Goal: Entertainment & Leisure: Consume media (video, audio)

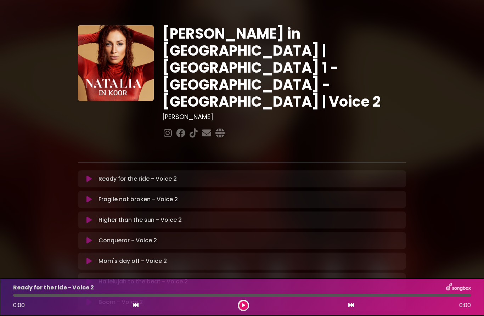
click at [242, 302] on button at bounding box center [243, 306] width 9 height 9
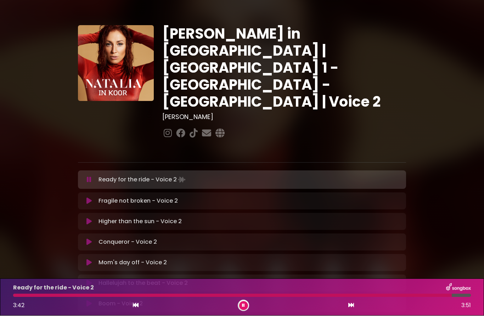
click at [95, 198] on button at bounding box center [88, 201] width 13 height 7
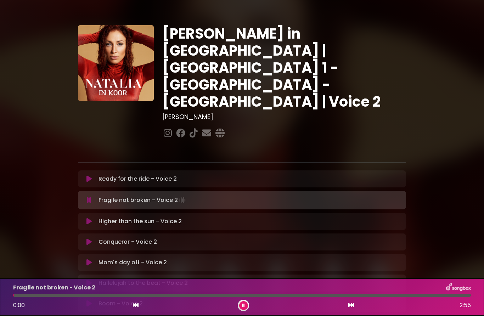
click at [91, 176] on icon at bounding box center [88, 179] width 5 height 7
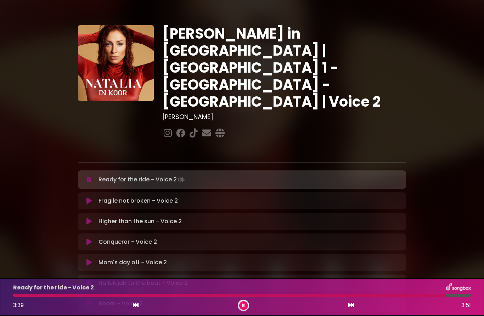
click at [153, 193] on div "Fragile not broken - Voice 2 Loading Track... Name" at bounding box center [242, 201] width 328 height 17
click at [87, 198] on icon at bounding box center [88, 201] width 5 height 7
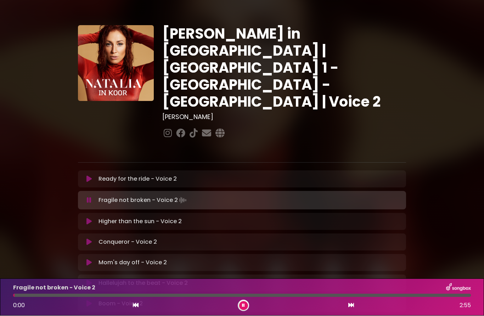
click at [93, 176] on button at bounding box center [88, 179] width 13 height 7
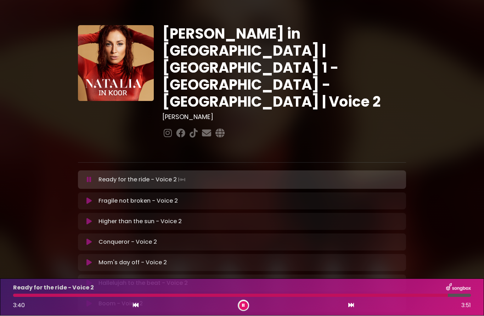
click at [87, 171] on div "Ready for the ride - Voice 2 Loading Track... Name Email" at bounding box center [242, 293] width 328 height 245
click at [89, 198] on icon at bounding box center [88, 201] width 5 height 7
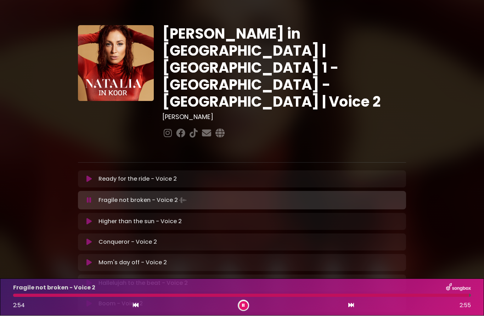
click at [80, 218] on div "Higher than the sun - Voice 2 Loading Track..." at bounding box center [242, 222] width 328 height 9
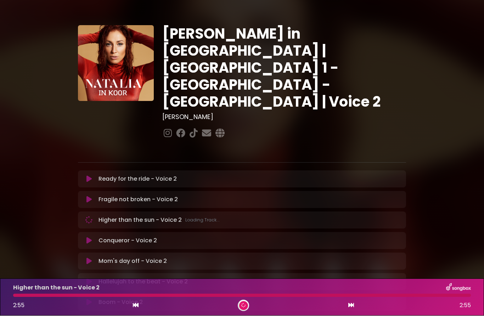
click at [87, 171] on div "Ready for the ride - Voice 2 Loading Track... Name Email" at bounding box center [242, 292] width 328 height 243
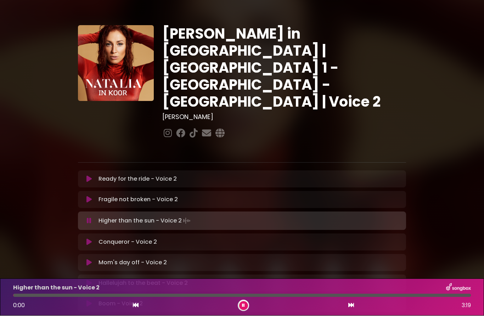
click at [88, 196] on icon at bounding box center [88, 199] width 5 height 7
click at [93, 196] on button at bounding box center [88, 199] width 13 height 7
click at [85, 196] on button at bounding box center [88, 199] width 13 height 7
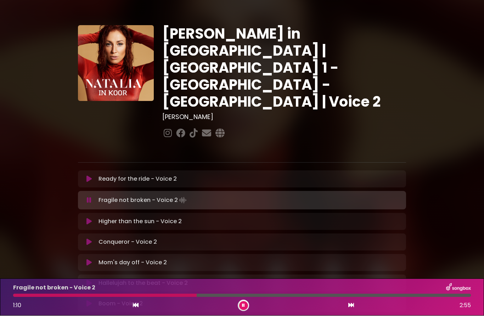
click at [91, 176] on icon at bounding box center [88, 179] width 5 height 7
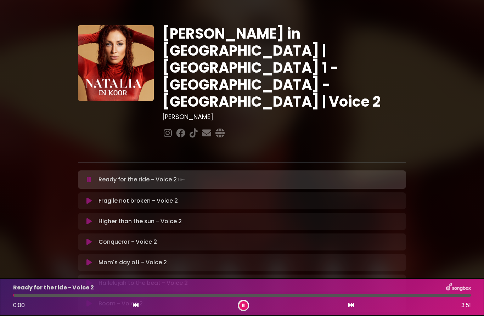
click at [90, 198] on icon at bounding box center [88, 201] width 5 height 7
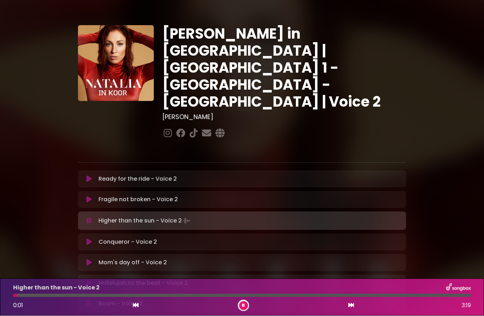
click at [91, 196] on icon at bounding box center [88, 199] width 5 height 7
click at [94, 196] on div "Fragile not broken - Voice 2 Loading Track..." at bounding box center [242, 200] width 320 height 9
click at [90, 196] on icon at bounding box center [88, 199] width 5 height 7
click at [89, 196] on icon at bounding box center [88, 199] width 5 height 7
click at [85, 196] on button at bounding box center [88, 199] width 13 height 7
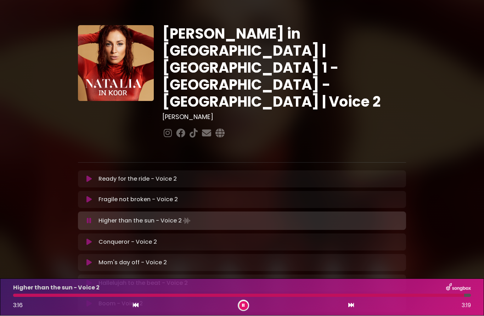
click at [243, 307] on icon at bounding box center [243, 305] width 5 height 5
